Goal: Information Seeking & Learning: Find specific fact

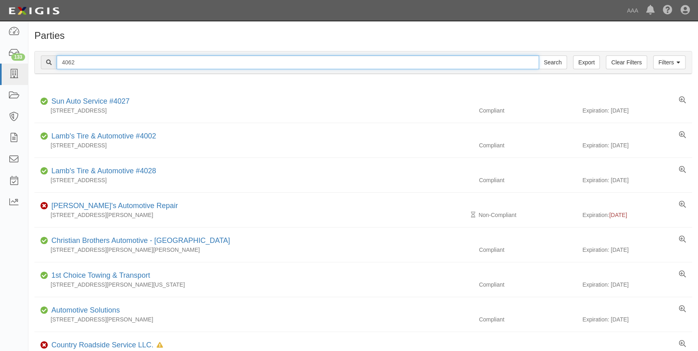
drag, startPoint x: 82, startPoint y: 62, endPoint x: 49, endPoint y: 68, distance: 33.7
click at [51, 68] on div "4062 Search" at bounding box center [304, 62] width 526 height 14
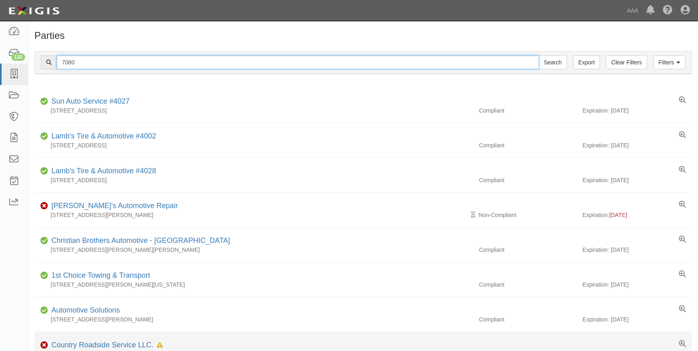
type input "7080"
click at [539, 55] on input "Search" at bounding box center [553, 62] width 28 height 14
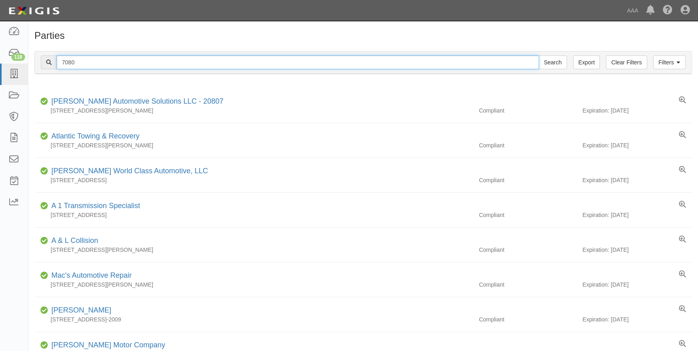
click at [224, 62] on input "7080" at bounding box center [298, 62] width 482 height 14
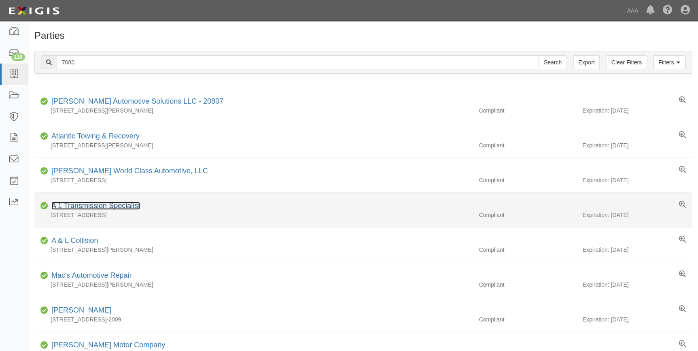
click at [85, 204] on link "A 1 Transmission Specialist" at bounding box center [95, 206] width 89 height 8
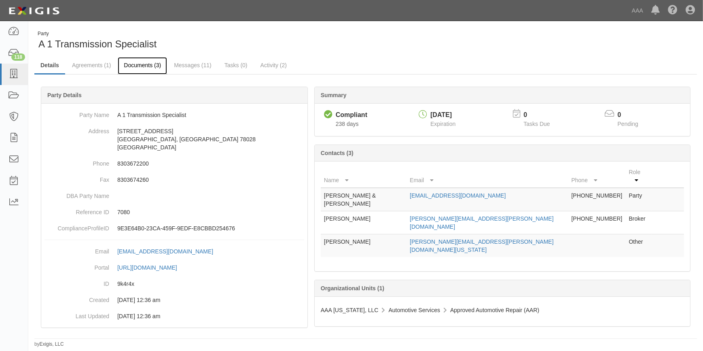
click at [141, 68] on link "Documents (3)" at bounding box center [142, 65] width 49 height 17
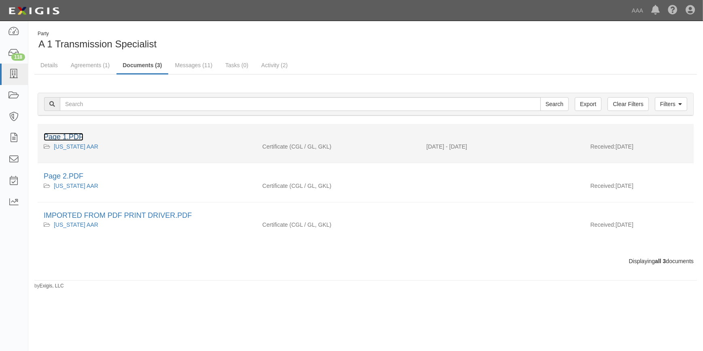
click at [71, 138] on link "Page 1.PDF" at bounding box center [64, 137] width 40 height 8
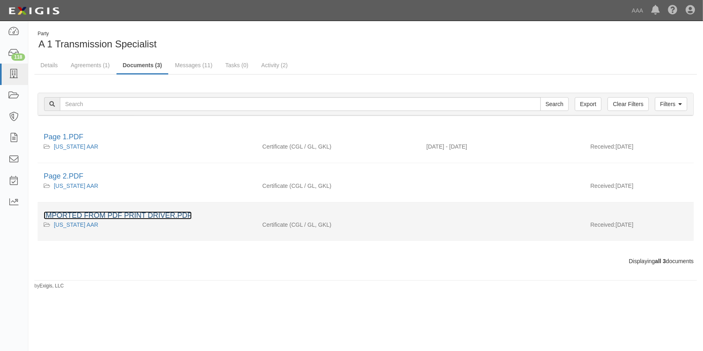
click at [114, 215] on link "IMPORTED FROM PDF PRINT DRIVER.PDF" at bounding box center [118, 215] width 148 height 8
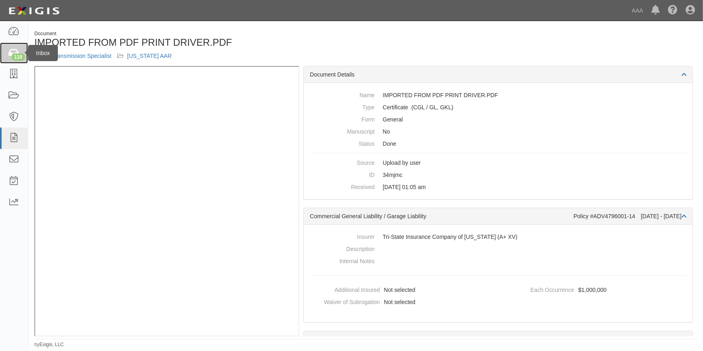
click at [13, 60] on link "118" at bounding box center [14, 53] width 28 height 21
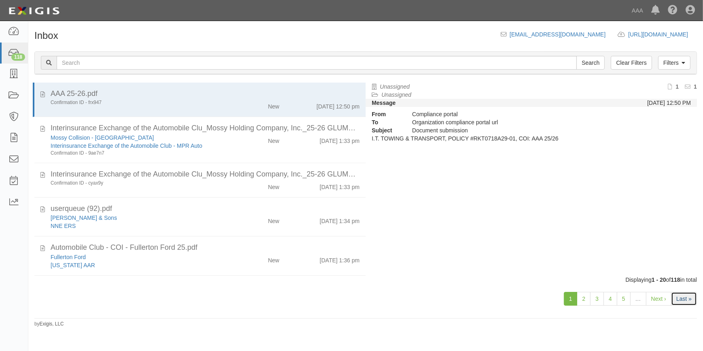
click at [683, 293] on link "Last »" at bounding box center [685, 299] width 26 height 14
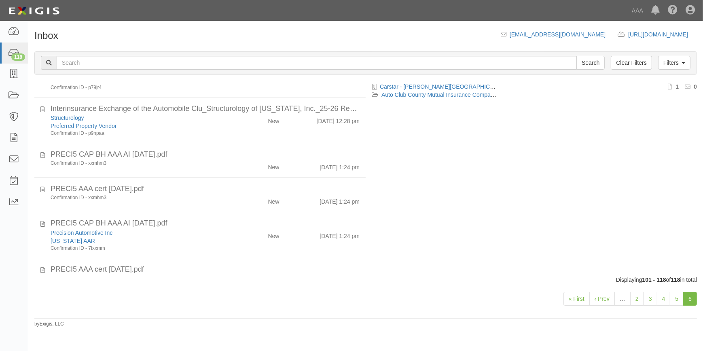
scroll to position [335, 0]
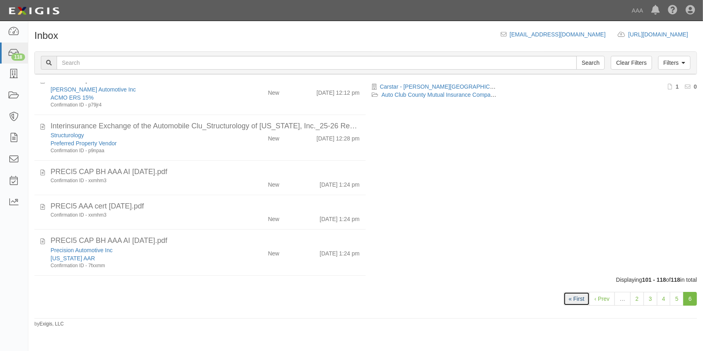
click at [578, 300] on link "« First" at bounding box center [577, 299] width 26 height 14
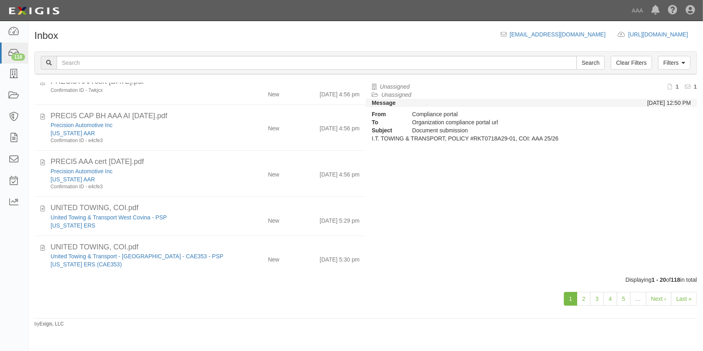
scroll to position [598, 0]
click at [583, 300] on link "2" at bounding box center [584, 299] width 14 height 14
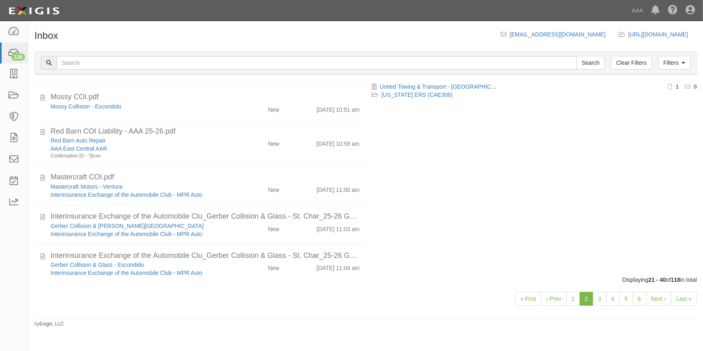
scroll to position [635, 0]
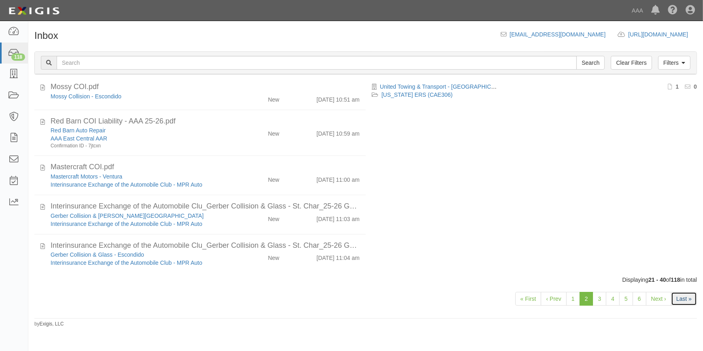
click at [683, 303] on link "Last »" at bounding box center [685, 299] width 26 height 14
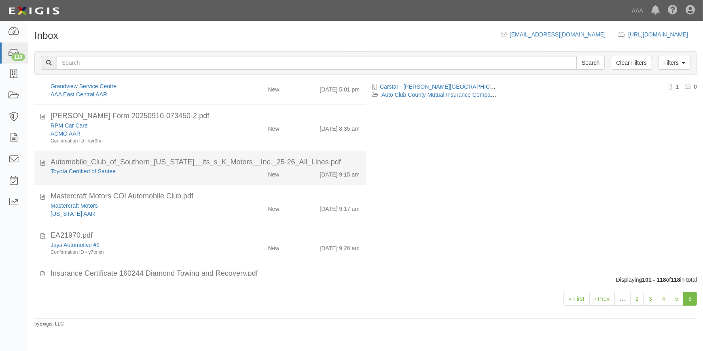
scroll to position [294, 0]
